Goal: Task Accomplishment & Management: Use online tool/utility

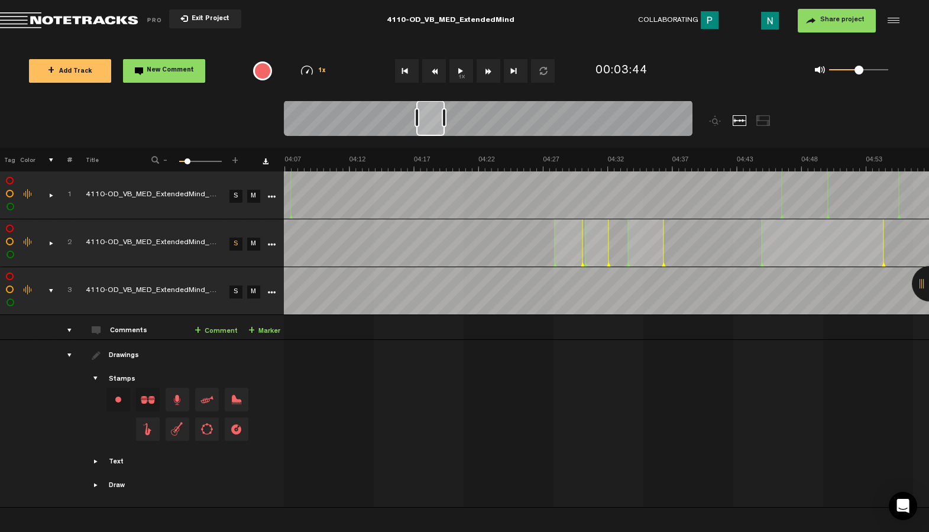
scroll to position [0, 3097]
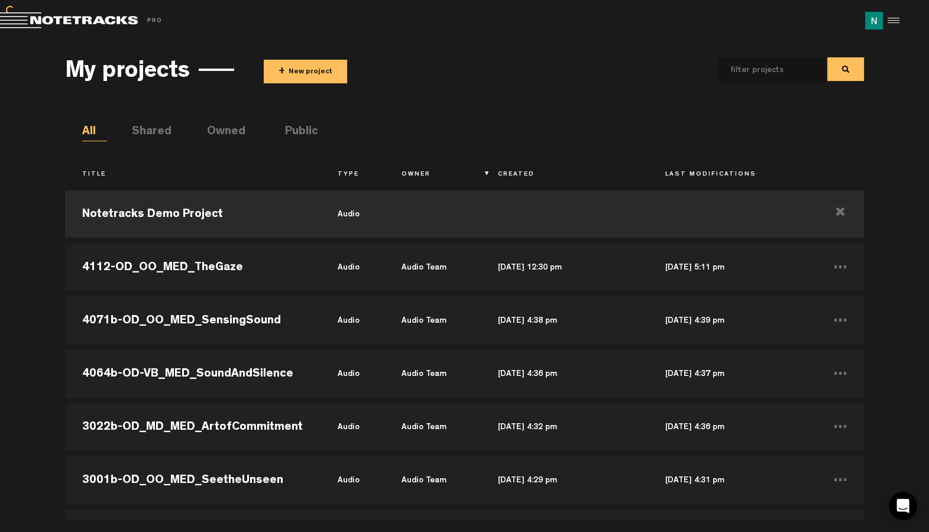
click at [284, 60] on button "+ New project" at bounding box center [305, 72] width 83 height 24
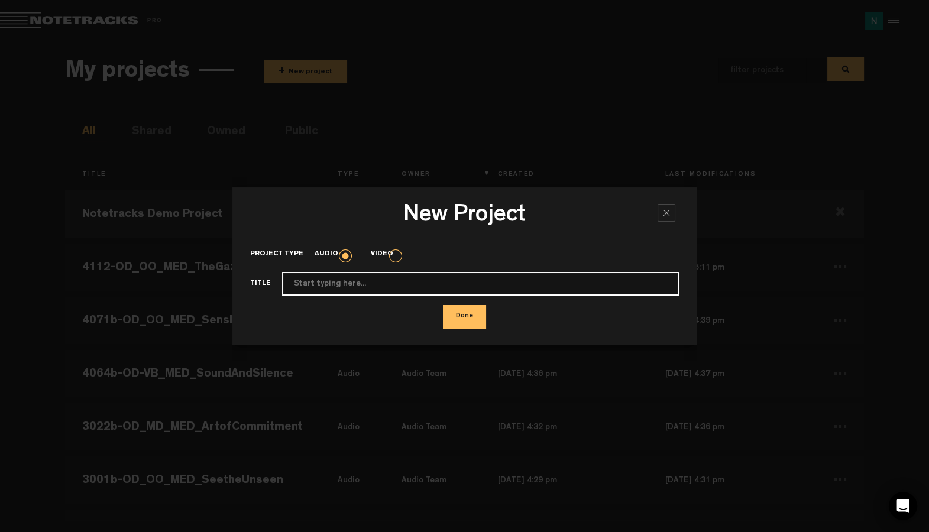
paste input "4117-OD_OO_MED_RhythmAndResistance"
type input "4117-OD_OO_MED_RhythmAndResistance"
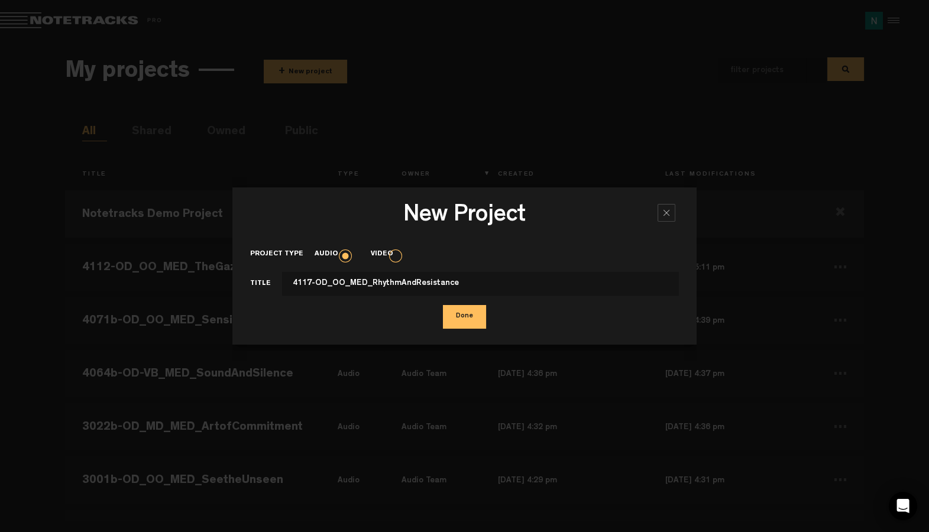
click at [471, 317] on button "Done" at bounding box center [464, 317] width 43 height 24
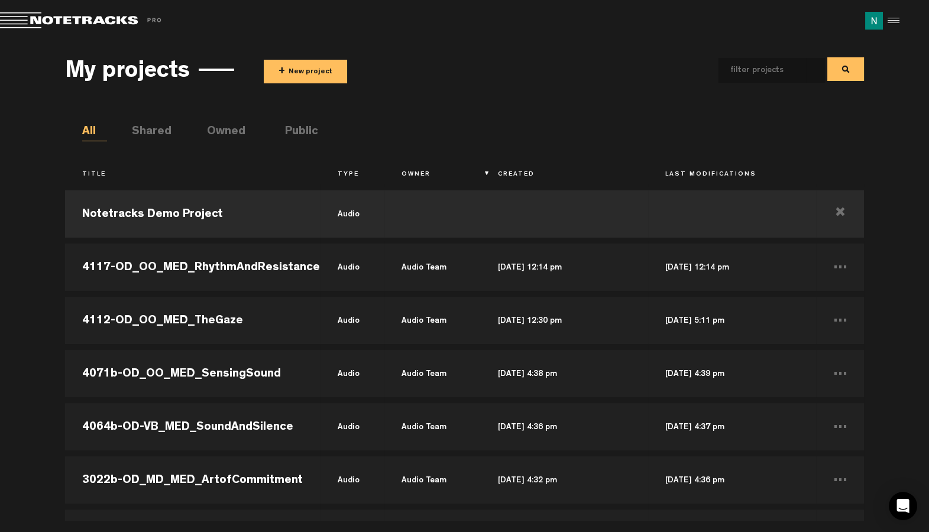
click at [303, 65] on button "+ New project" at bounding box center [305, 72] width 83 height 24
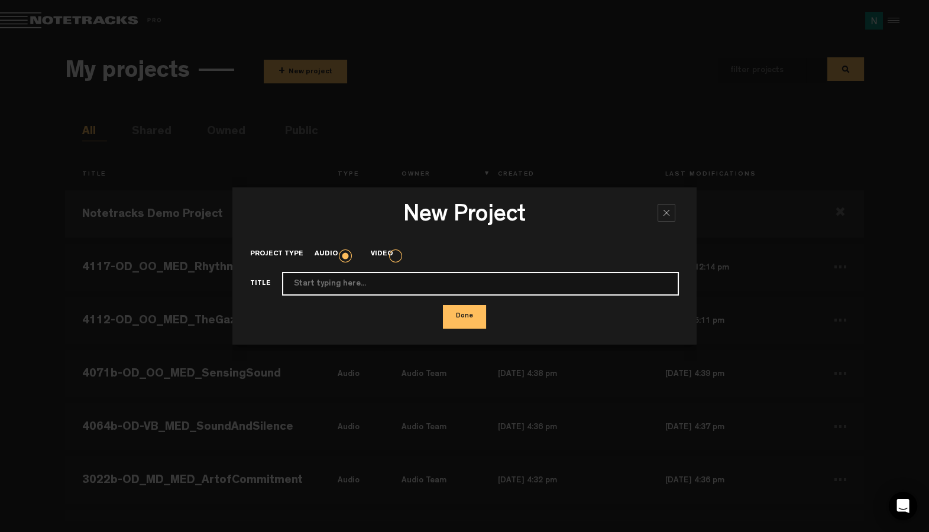
paste input "4118-OD_MD_MED_InnerRhythm"
type input "4118-OD_MD_MED_InnerRhythm"
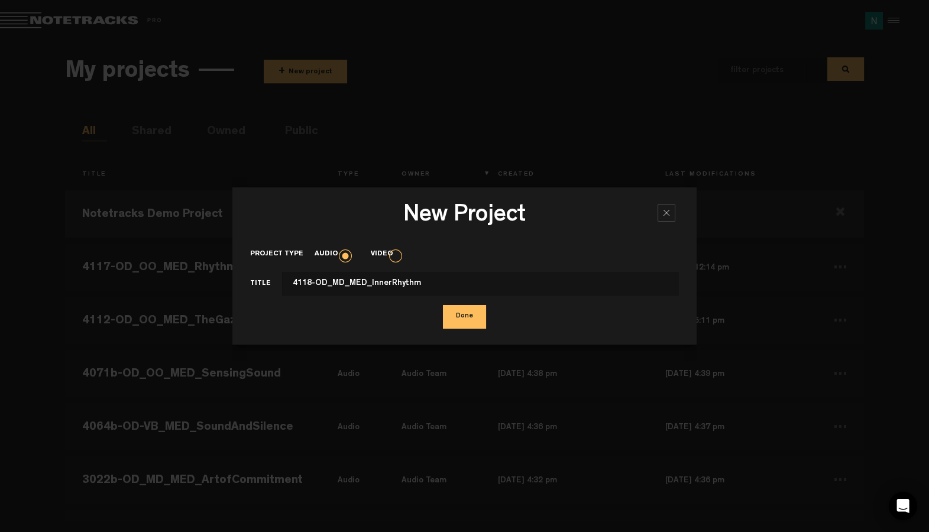
click at [479, 323] on button "Done" at bounding box center [464, 317] width 43 height 24
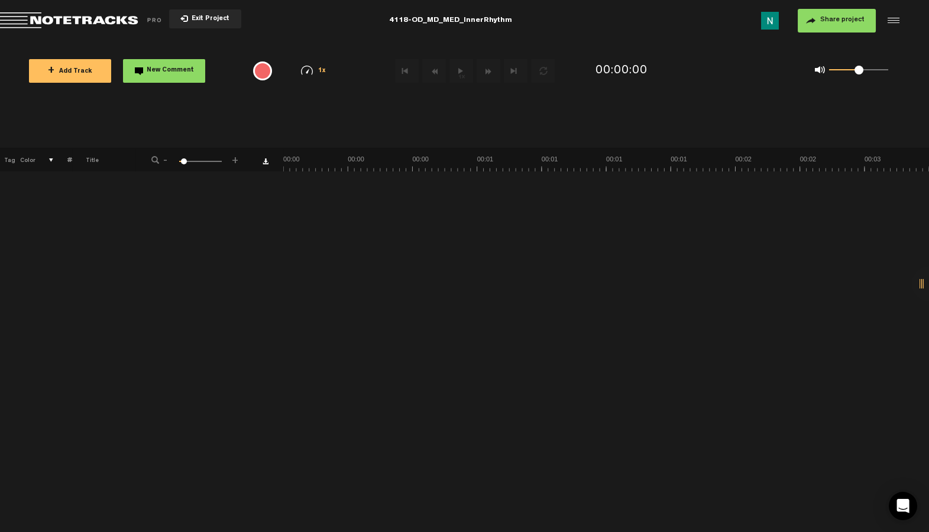
click at [452, 19] on md-toolbar "Exit Project 4118-OD_MD_MED_InnerRhythm Share project Save project" at bounding box center [464, 20] width 929 height 41
copy md-toolbar "4118-OD_MD_MED_InnerRhythm"
click at [588, 15] on md-toolbar "Exit Project 4118-OD_MD_MED_InnerRhythm Share project Save project" at bounding box center [464, 20] width 929 height 41
